Goal: Check status: Check status

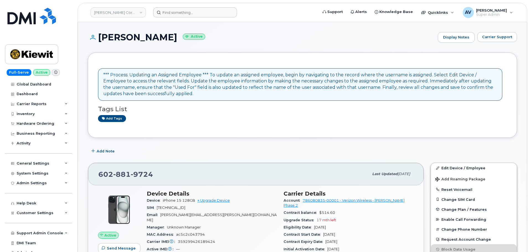
scroll to position [222, 0]
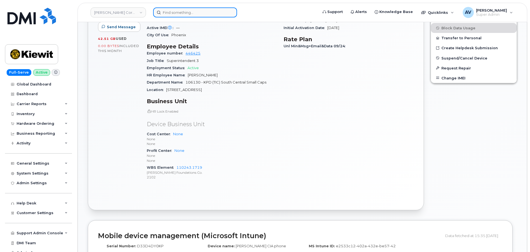
click at [212, 12] on input at bounding box center [195, 12] width 84 height 10
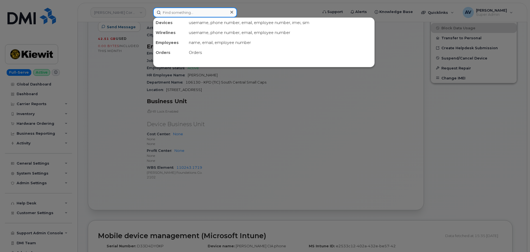
paste input "209809"
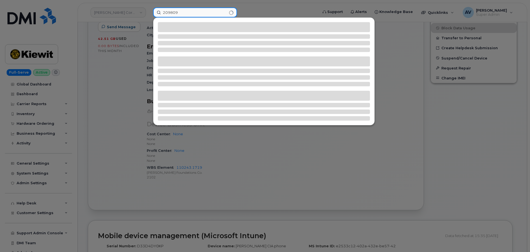
type input "209809"
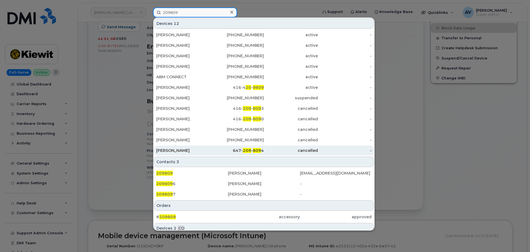
scroll to position [28, 0]
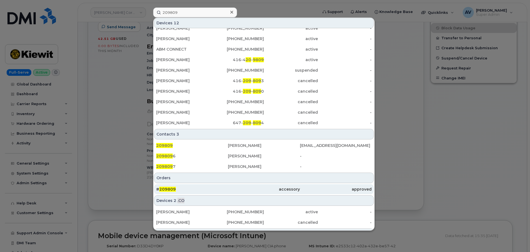
click at [193, 188] on div "# 209809" at bounding box center [192, 190] width 72 height 6
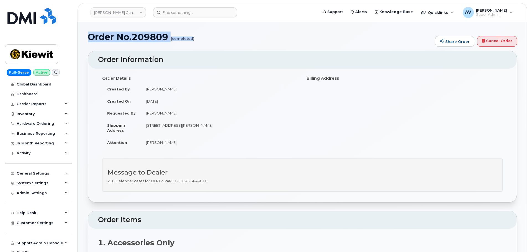
drag, startPoint x: 88, startPoint y: 38, endPoint x: 194, endPoint y: 38, distance: 105.8
click at [194, 38] on h1 "Order No.209809 (completed)" at bounding box center [260, 37] width 345 height 10
click at [233, 36] on h1 "Order No.209809 (completed)" at bounding box center [260, 37] width 345 height 10
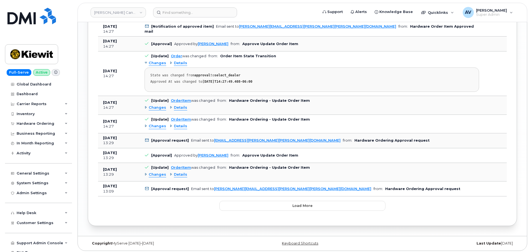
scroll to position [744, 0]
